Goal: Task Accomplishment & Management: Use online tool/utility

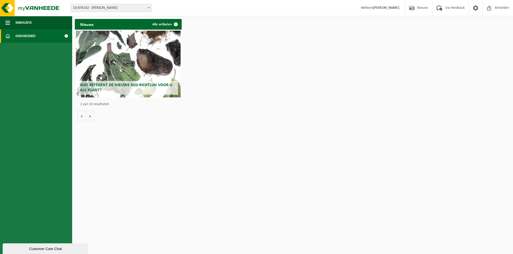
click at [24, 40] on span "Dashboard" at bounding box center [26, 35] width 20 height 13
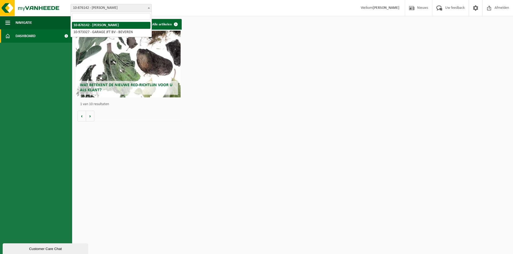
click at [134, 8] on span "10-876142 - [PERSON_NAME]" at bounding box center [111, 7] width 81 height 7
select select "156900"
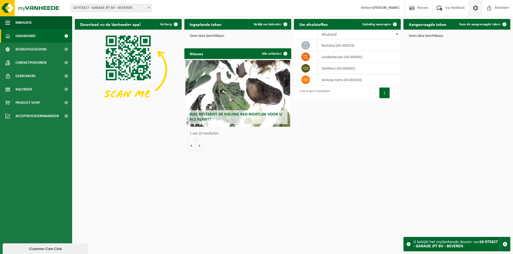
click at [475, 8] on span at bounding box center [476, 8] width 8 height 16
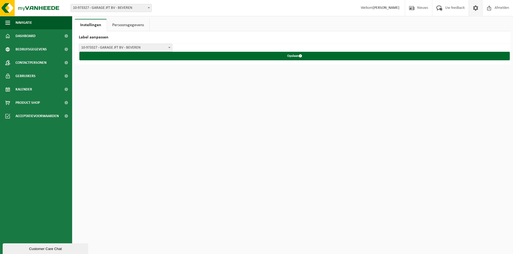
click at [127, 25] on link "Persoonsgegevens" at bounding box center [128, 25] width 42 height 12
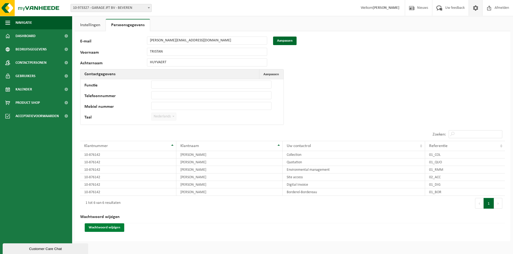
click at [103, 228] on button "Wachtwoord wijzigen" at bounding box center [105, 228] width 40 height 9
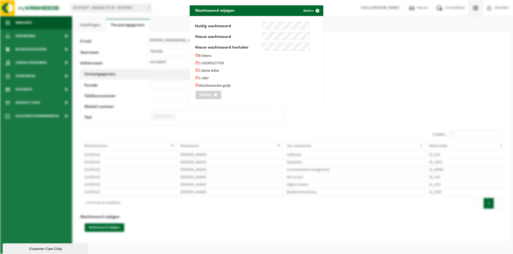
click at [302, 107] on div "Wachtwoord wijzigen Sluiten Huidig wachtwoord Nieuw wachtwoord Nieuw wachtwoord…" at bounding box center [256, 127] width 513 height 254
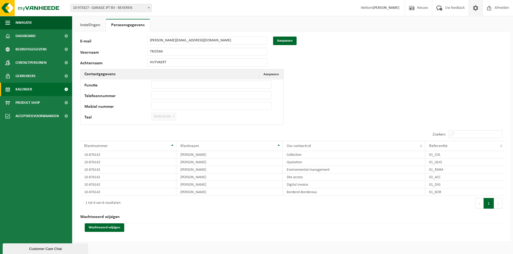
click at [29, 89] on span "Kalender" at bounding box center [24, 89] width 17 height 13
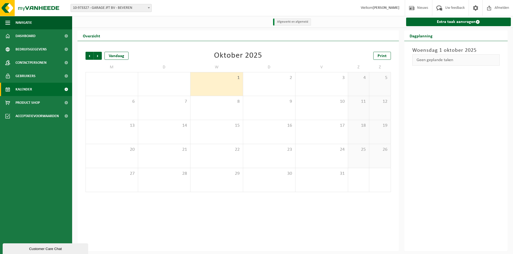
click at [429, 62] on div "Geen geplande taken" at bounding box center [456, 60] width 88 height 11
click at [458, 22] on link "Extra taak aanvragen" at bounding box center [458, 22] width 105 height 9
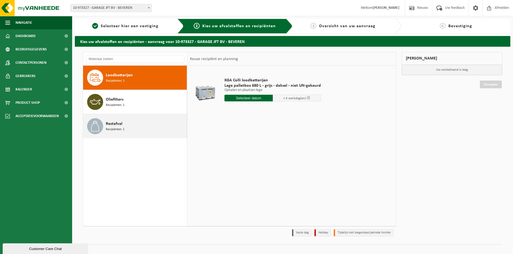
click at [115, 128] on span "Recipiënten: 1" at bounding box center [115, 129] width 19 height 5
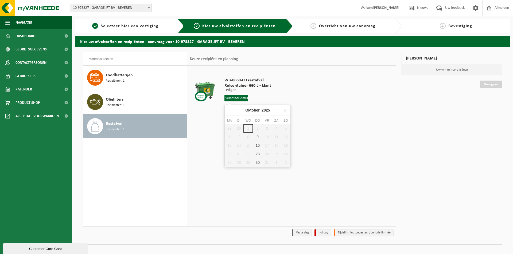
click at [232, 100] on input "text" at bounding box center [236, 98] width 24 height 7
click at [258, 138] on div "9" at bounding box center [257, 137] width 9 height 9
type input "Van 2025-10-09"
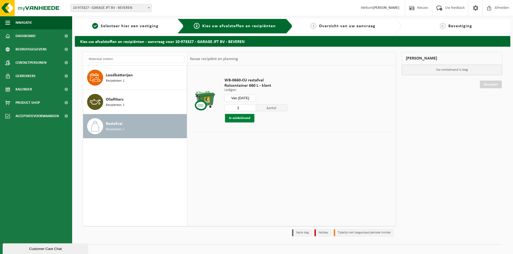
click at [241, 119] on button "In winkelmand" at bounding box center [239, 118] width 29 height 9
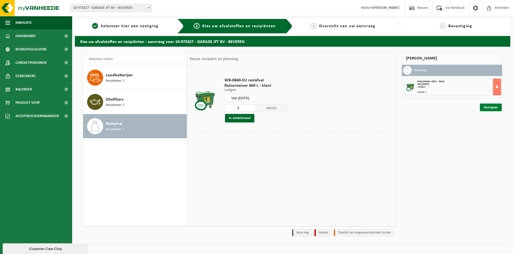
click at [491, 107] on link "Doorgaan" at bounding box center [491, 108] width 22 height 8
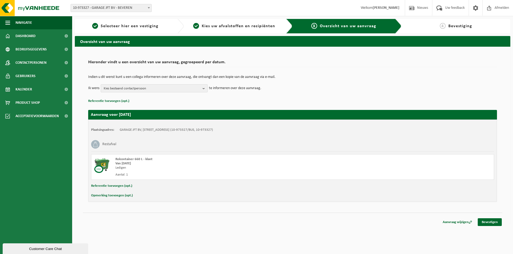
click at [153, 91] on span "Kies bestaand contactpersoon" at bounding box center [152, 89] width 97 height 8
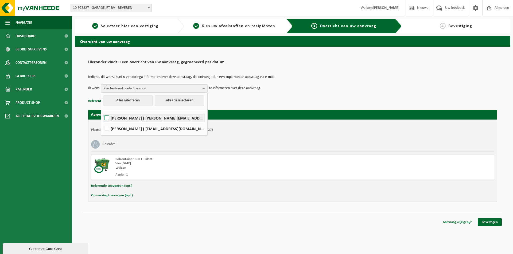
click at [136, 119] on label "TRISTAN HUYVAERT ( tristan.huyvaert@icloud.com )" at bounding box center [154, 118] width 102 height 8
click at [102, 111] on input "TRISTAN HUYVAERT ( tristan.huyvaert@icloud.com )" at bounding box center [102, 111] width 0 height 0
click at [249, 102] on p "Referentie toevoegen (opt.)" at bounding box center [292, 101] width 409 height 7
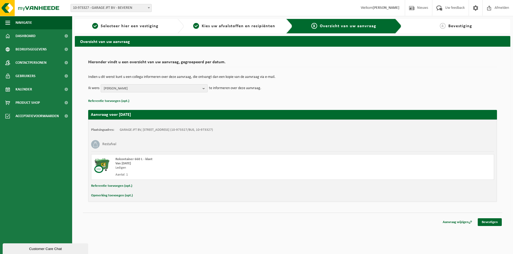
click at [128, 87] on span "[PERSON_NAME]" at bounding box center [152, 89] width 97 height 8
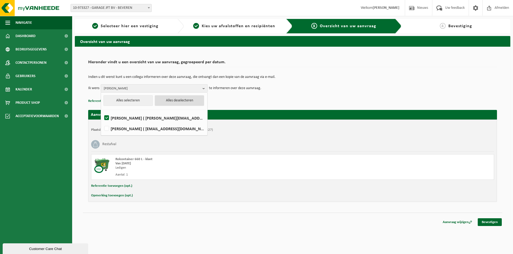
click at [163, 99] on button "Alles deselecteren" at bounding box center [179, 100] width 49 height 11
checkbox input "false"
click at [275, 101] on p "Referentie toevoegen (opt.)" at bounding box center [292, 101] width 409 height 7
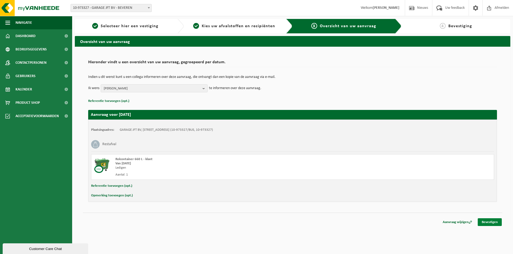
click at [489, 220] on link "Bevestigen" at bounding box center [490, 223] width 24 height 8
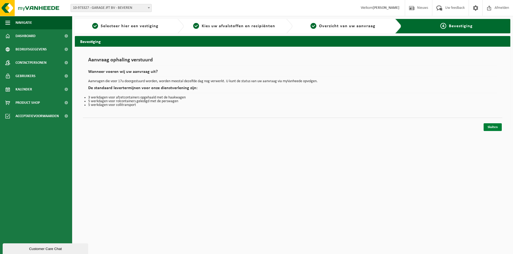
click at [493, 126] on link "Sluiten" at bounding box center [493, 127] width 18 height 8
